Goal: Task Accomplishment & Management: Manage account settings

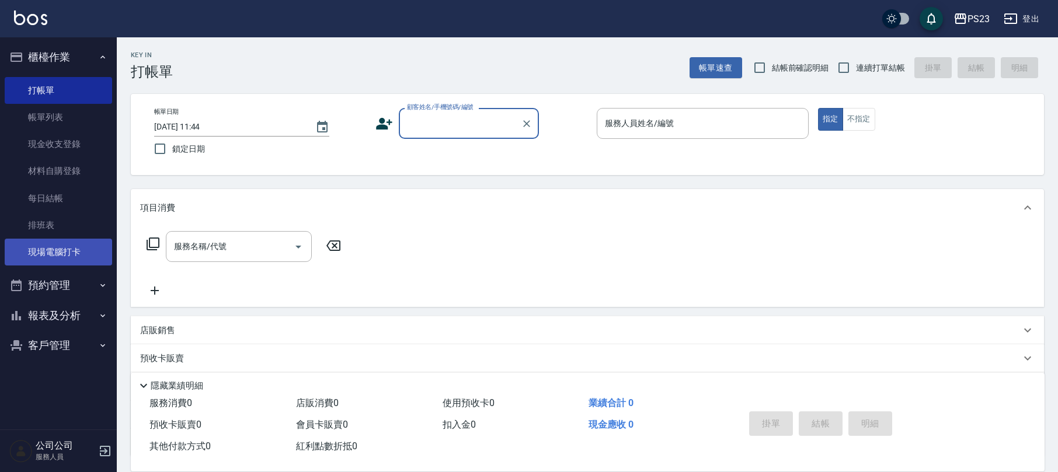
scroll to position [94, 0]
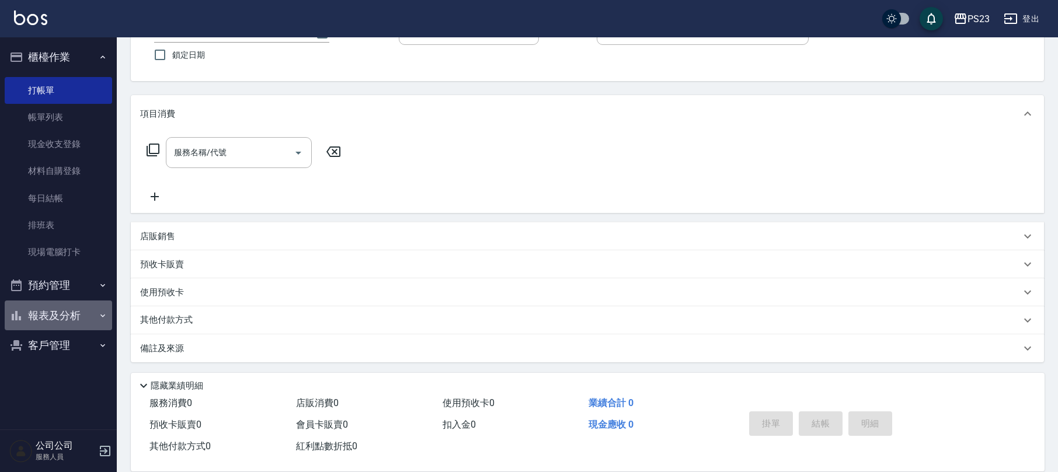
click at [72, 307] on button "報表及分析" at bounding box center [58, 316] width 107 height 30
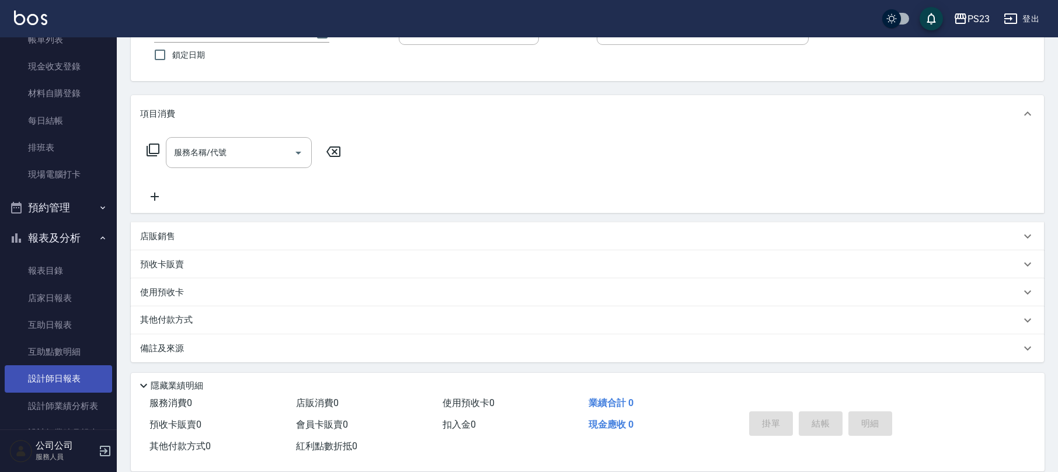
click at [82, 386] on link "設計師日報表" at bounding box center [58, 378] width 107 height 27
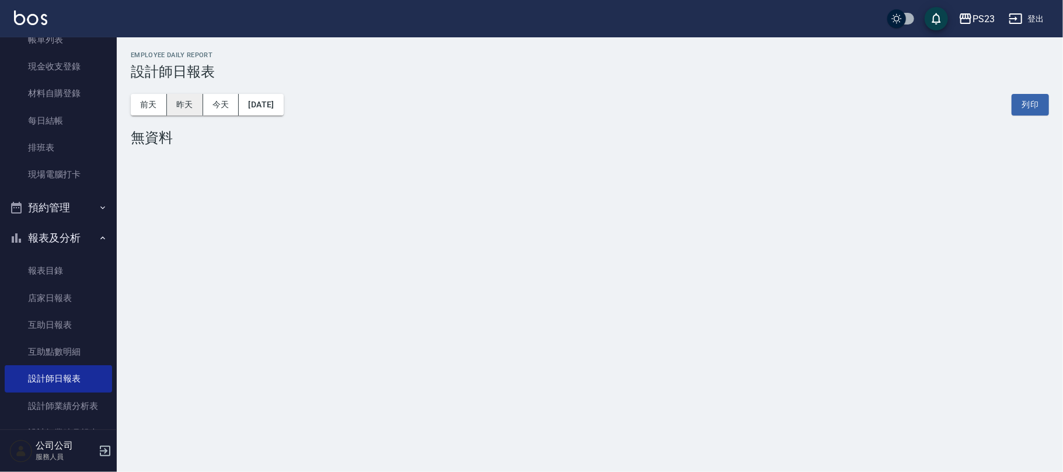
click at [172, 103] on button "昨天" at bounding box center [185, 105] width 36 height 22
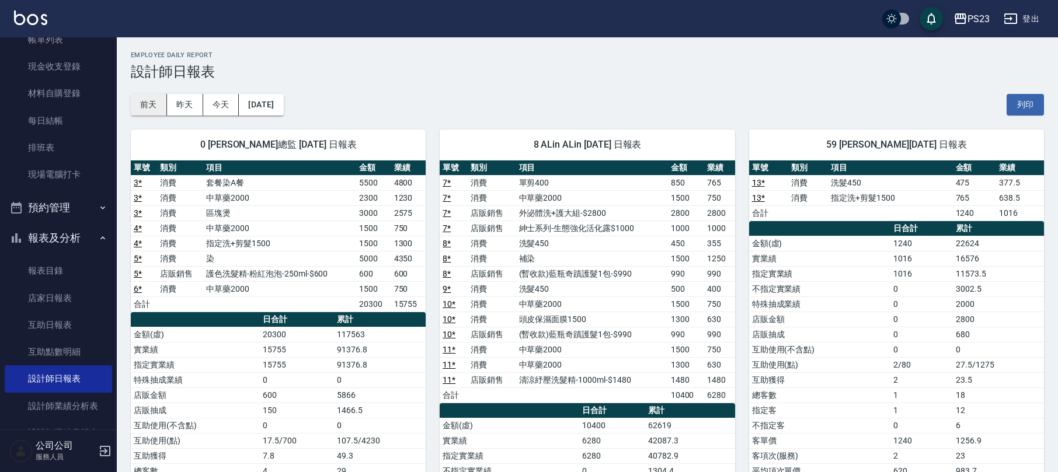
click at [153, 104] on button "前天" at bounding box center [149, 105] width 36 height 22
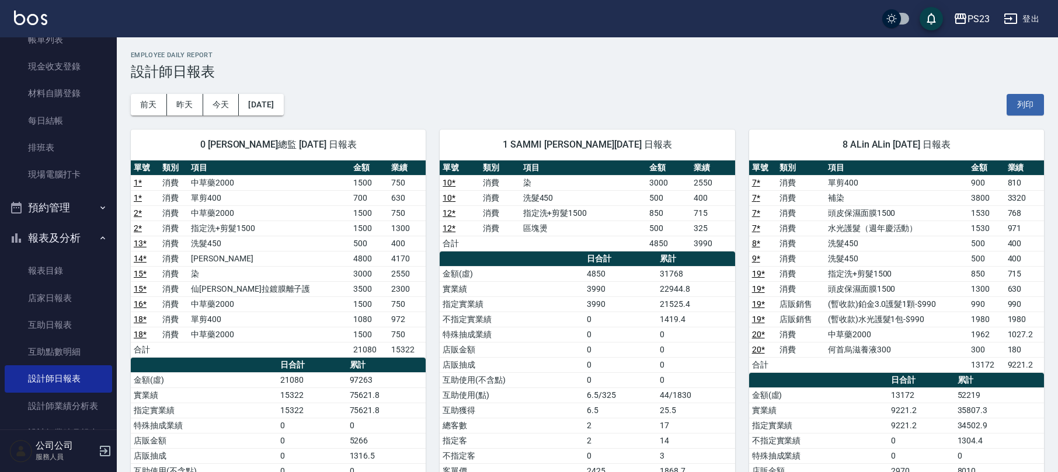
scroll to position [170, 0]
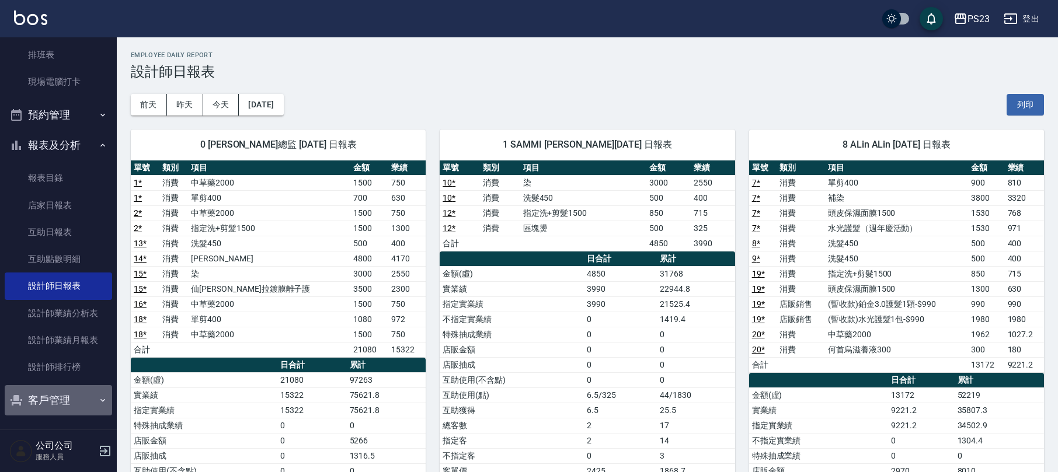
click at [85, 397] on button "客戶管理" at bounding box center [58, 400] width 107 height 30
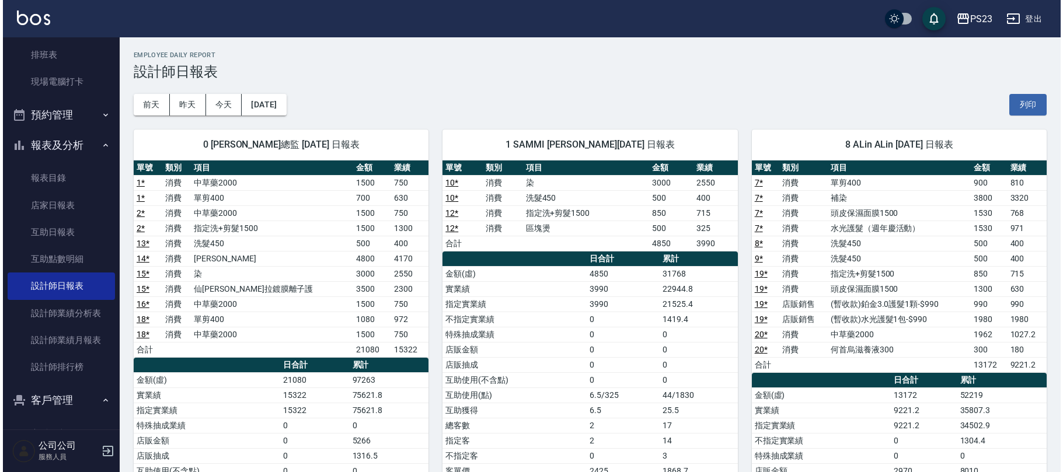
scroll to position [206, 0]
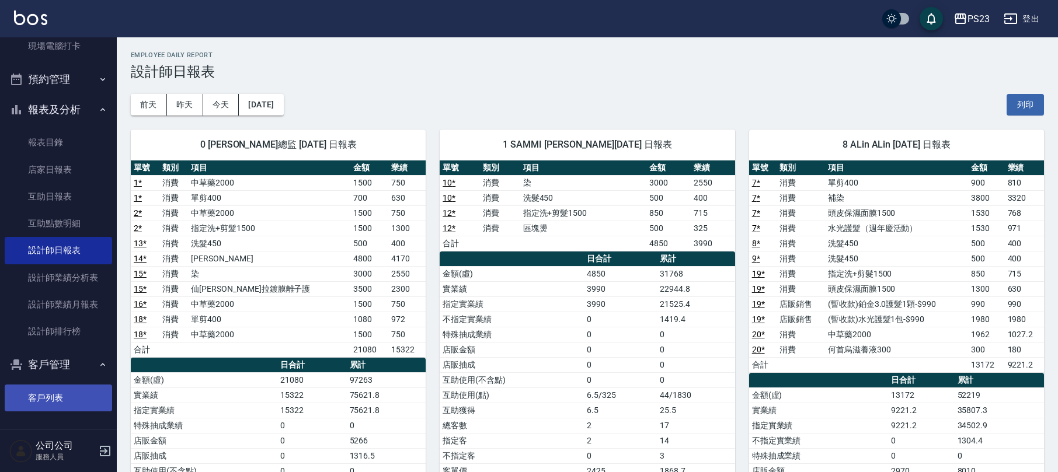
click at [82, 402] on link "客戶列表" at bounding box center [58, 398] width 107 height 27
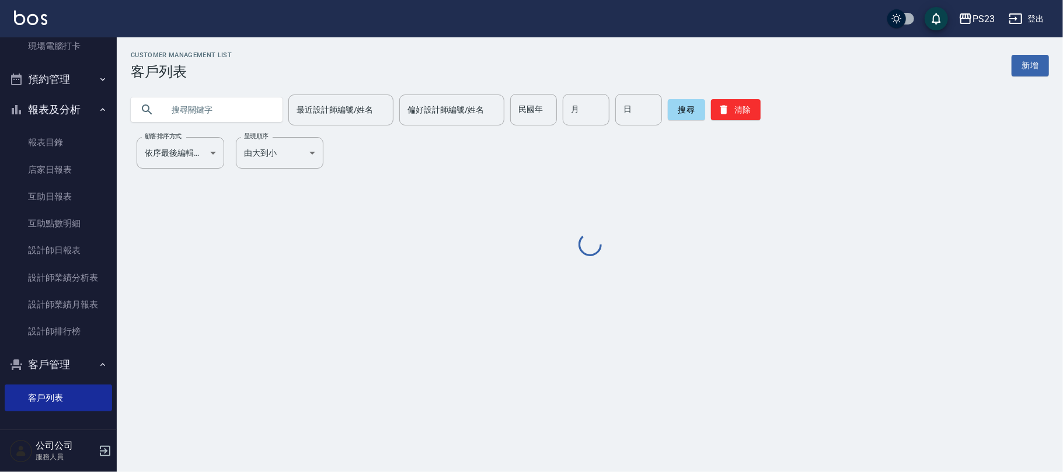
click at [203, 127] on div "Customer Management List 客戶列表 新增 最近設計師編號/姓名 最近設計師編號/姓名 偏好設計師編號/姓名 偏好設計師編號/姓名 民國…" at bounding box center [590, 154] width 946 height 207
click at [194, 107] on input "text" at bounding box center [218, 110] width 110 height 32
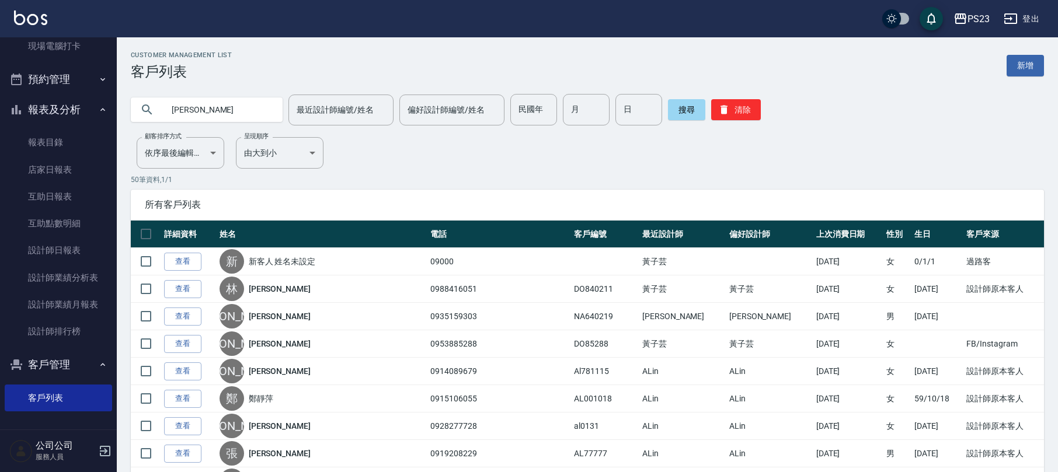
type input "[PERSON_NAME]"
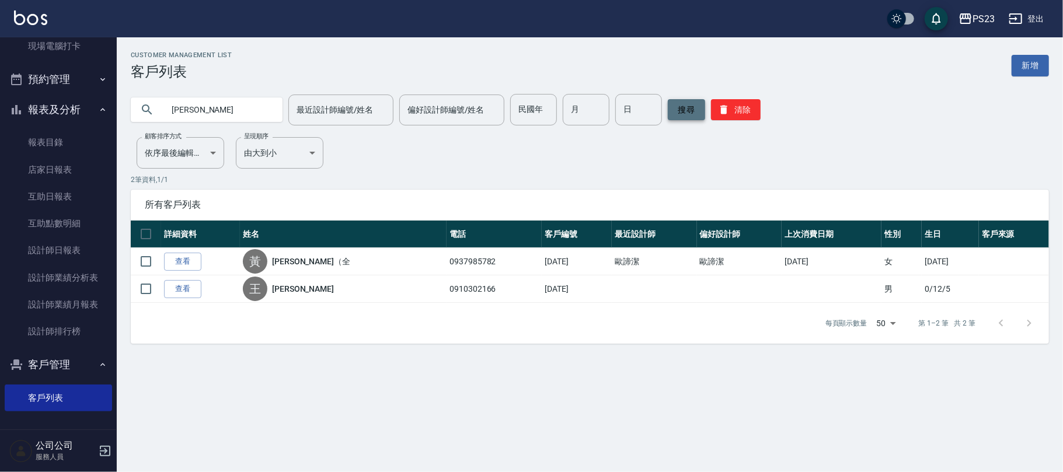
click at [671, 104] on button "搜尋" at bounding box center [686, 109] width 37 height 21
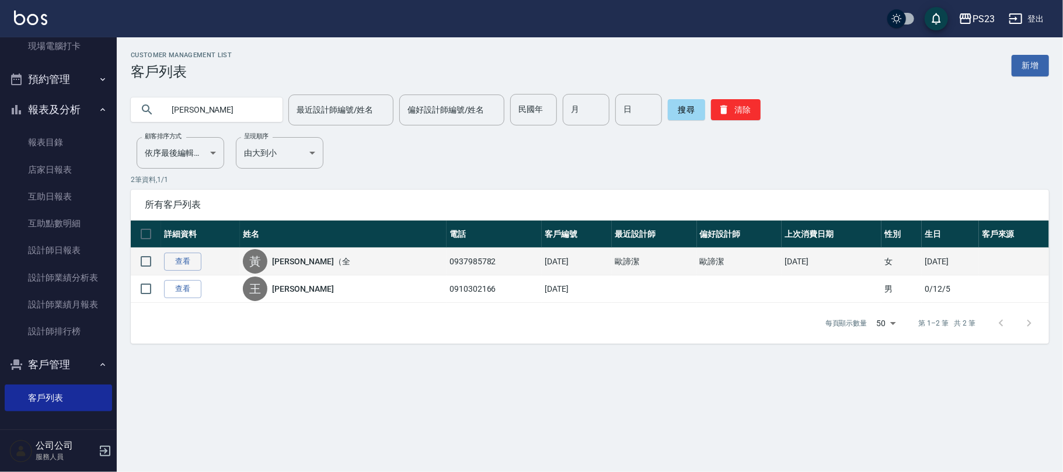
click at [314, 260] on link "[PERSON_NAME]（全" at bounding box center [311, 262] width 78 height 12
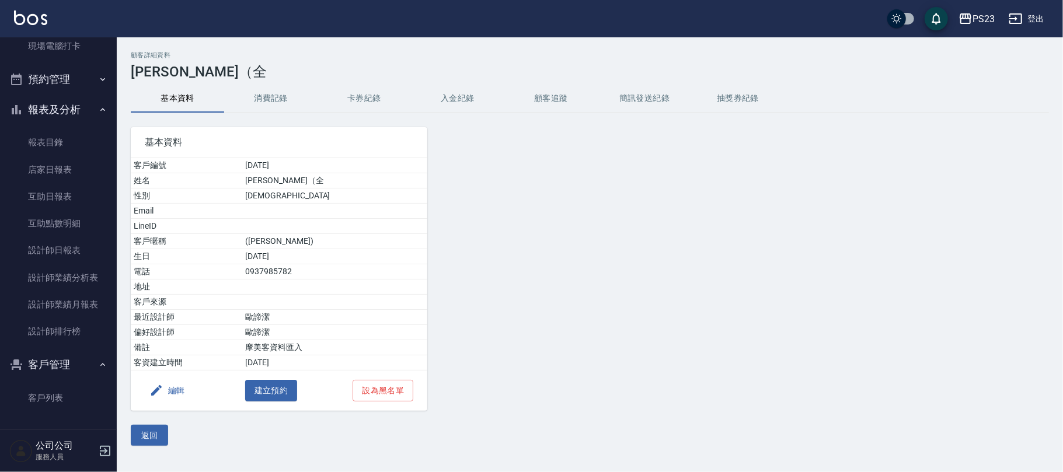
click at [272, 92] on button "消費記錄" at bounding box center [270, 99] width 93 height 28
click at [458, 96] on button "入金紀錄" at bounding box center [457, 99] width 93 height 28
